Goal: Task Accomplishment & Management: Use online tool/utility

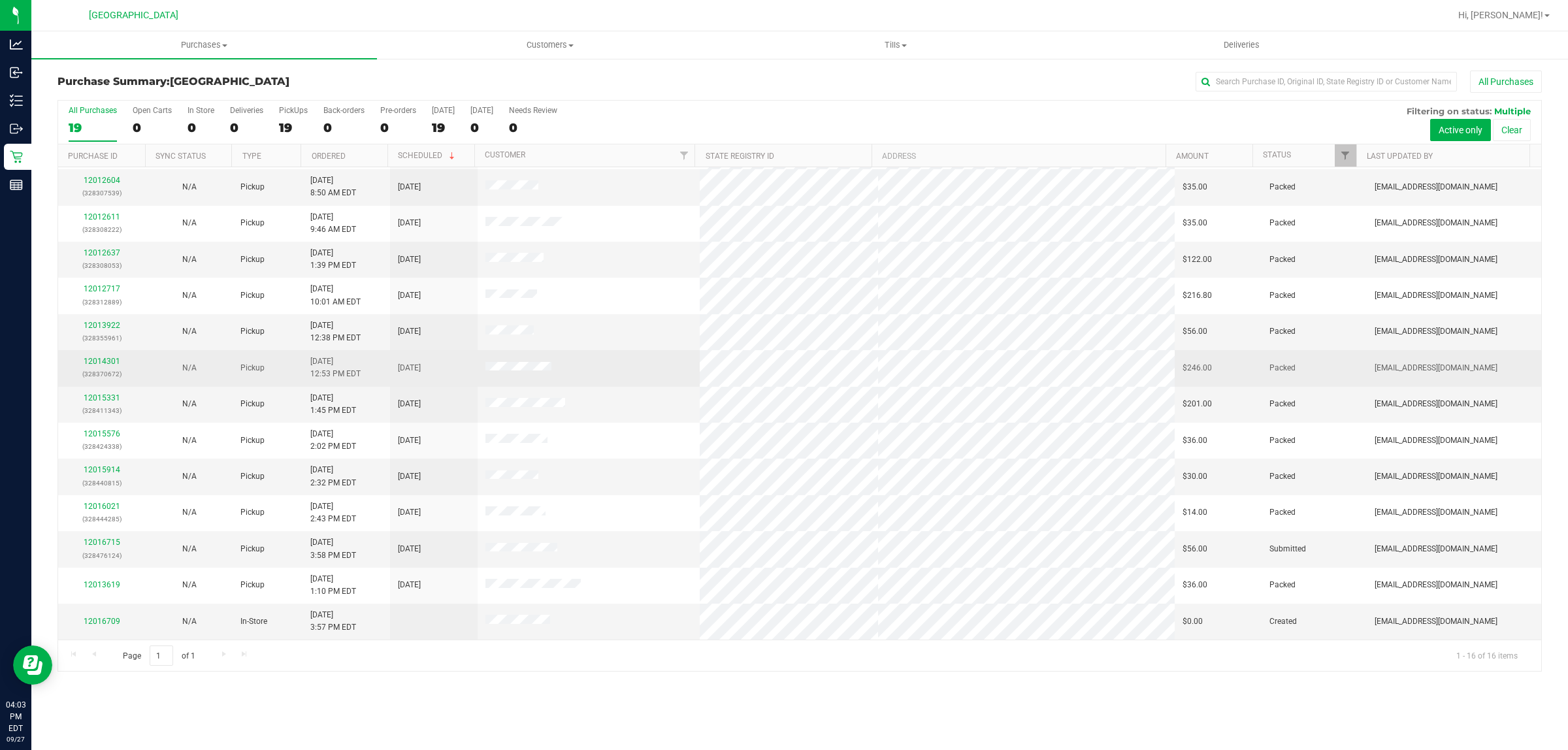
scroll to position [108, 0]
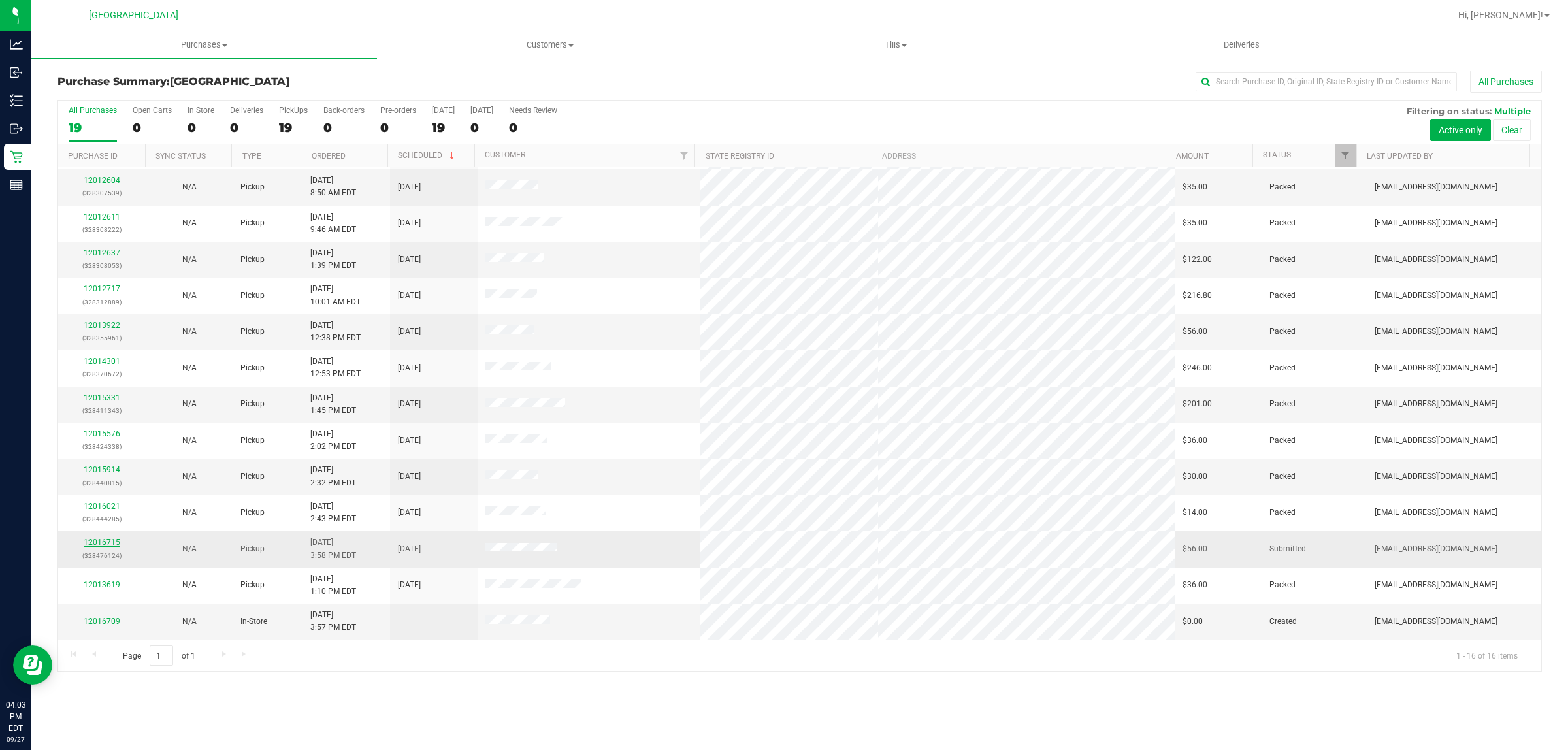
click at [106, 547] on link "12016715" at bounding box center [102, 542] width 37 height 9
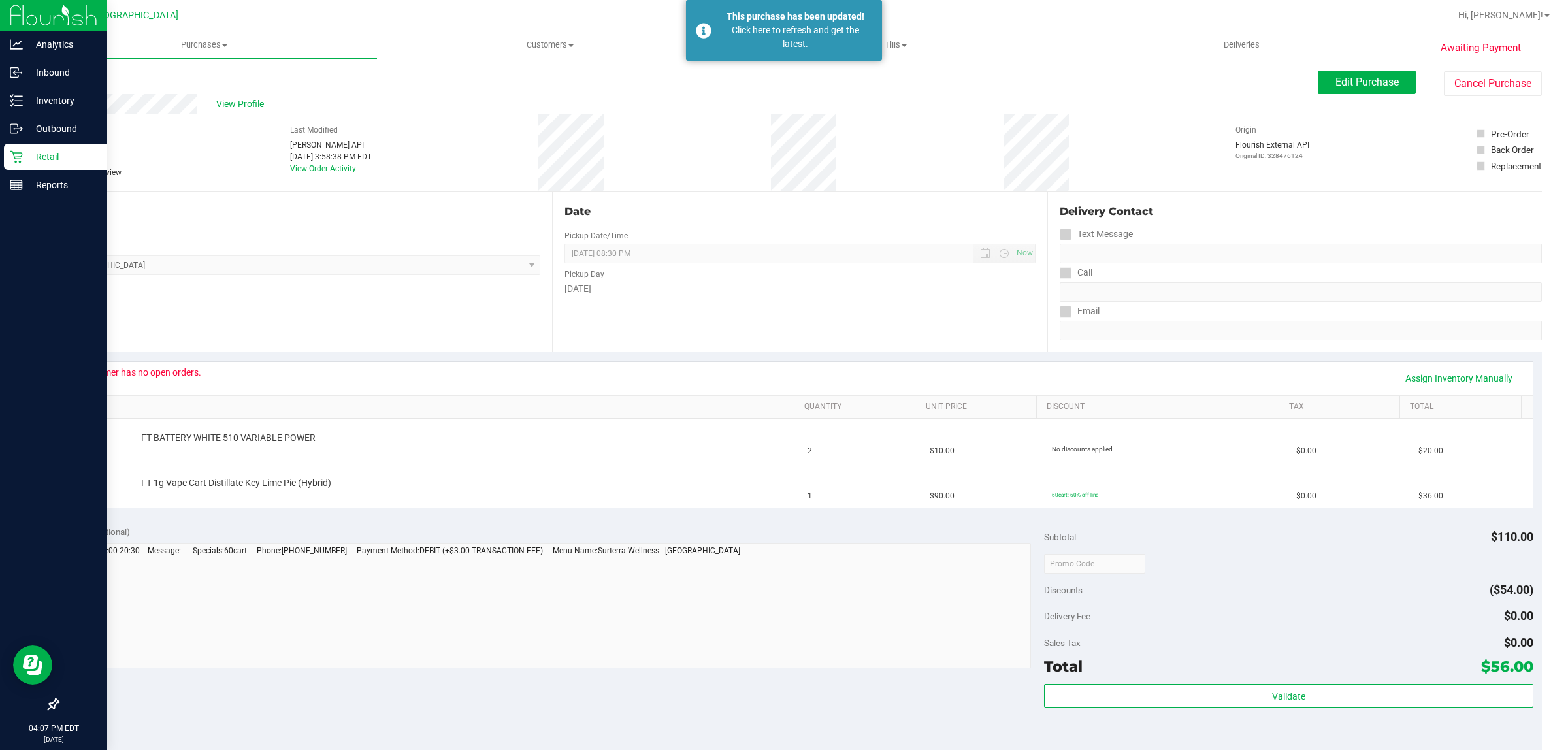
click at [24, 153] on p "Retail" at bounding box center [62, 157] width 78 height 15
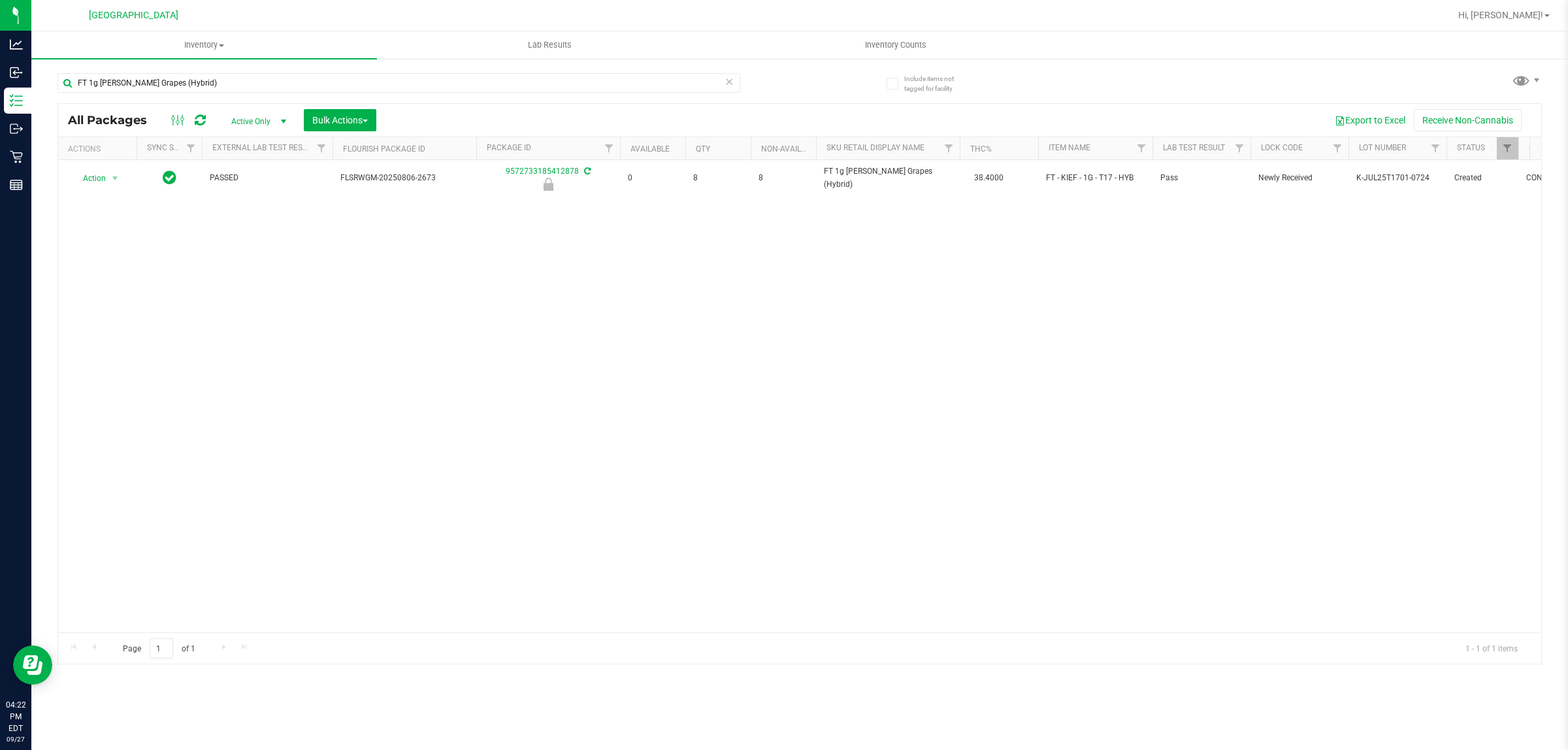
click at [321, 76] on input "FT 1g Kief Gaspar's Grapes (Hybrid)" at bounding box center [399, 83] width 682 height 19
type input "1009887812453621"
click at [112, 179] on span "select" at bounding box center [115, 178] width 11 height 11
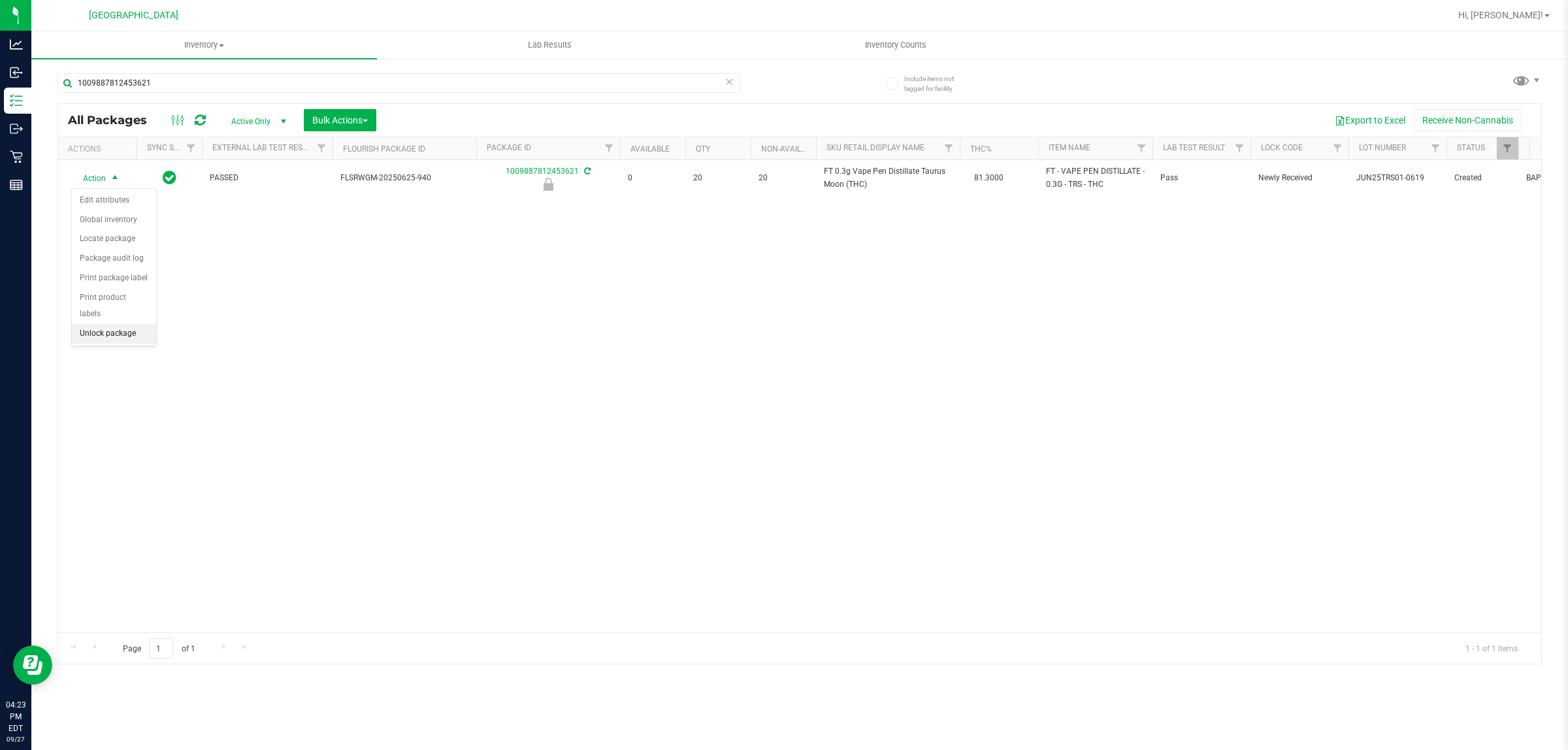
click at [144, 324] on li "Unlock package" at bounding box center [114, 334] width 84 height 19
